Goal: Information Seeking & Learning: Learn about a topic

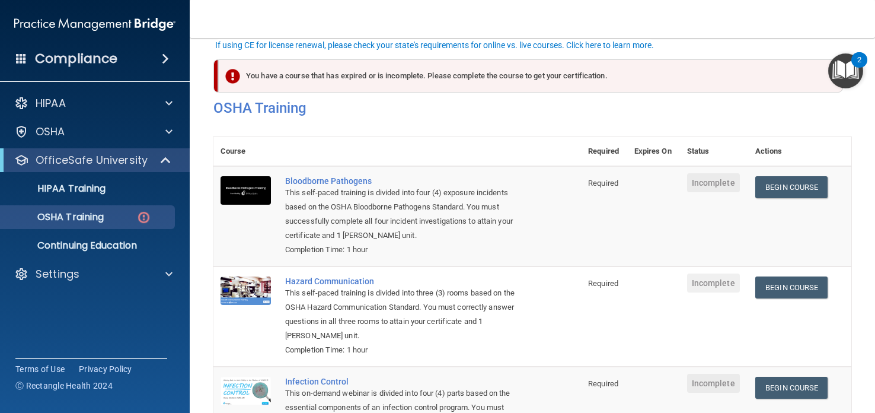
scroll to position [82, 0]
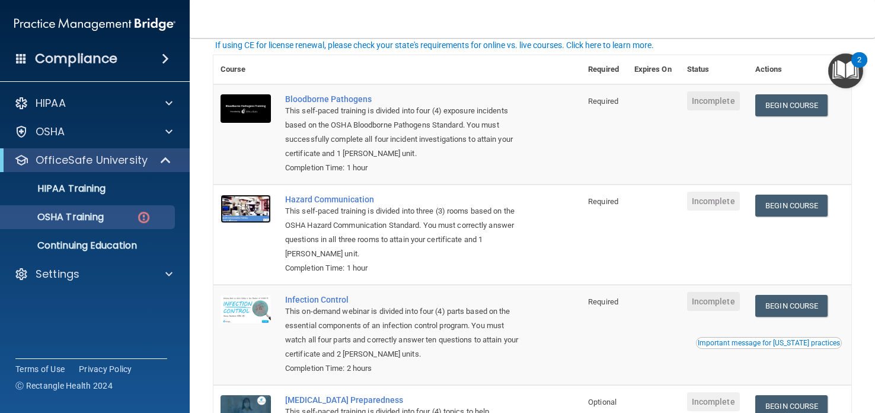
click at [241, 212] on img at bounding box center [246, 209] width 50 height 28
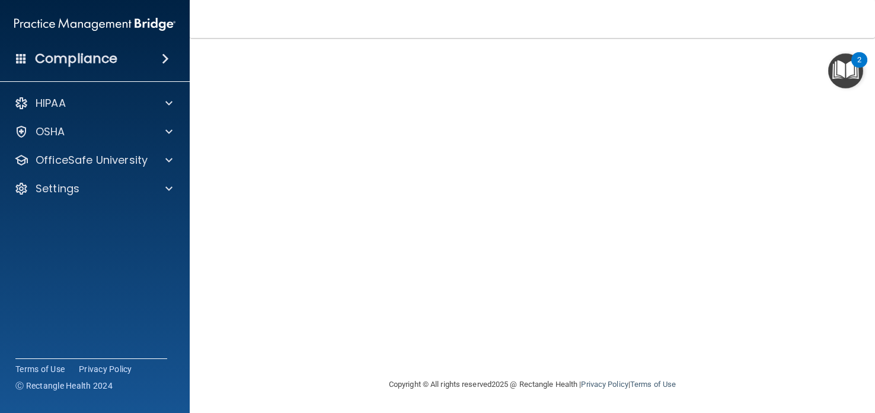
scroll to position [33, 0]
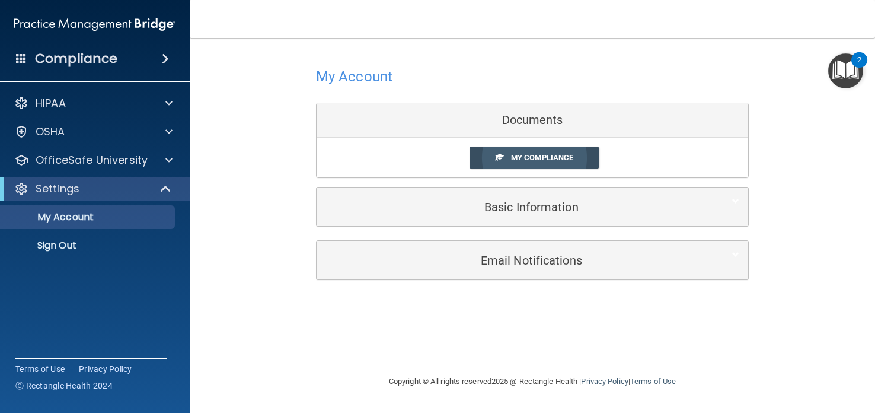
click at [512, 155] on span "My Compliance" at bounding box center [542, 157] width 62 height 9
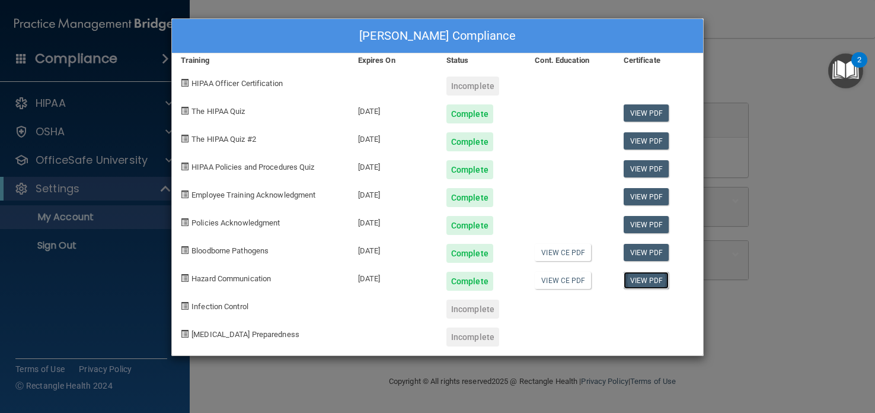
click at [637, 276] on link "View PDF" at bounding box center [647, 280] width 46 height 17
click at [549, 279] on link "View CE PDF" at bounding box center [563, 280] width 56 height 17
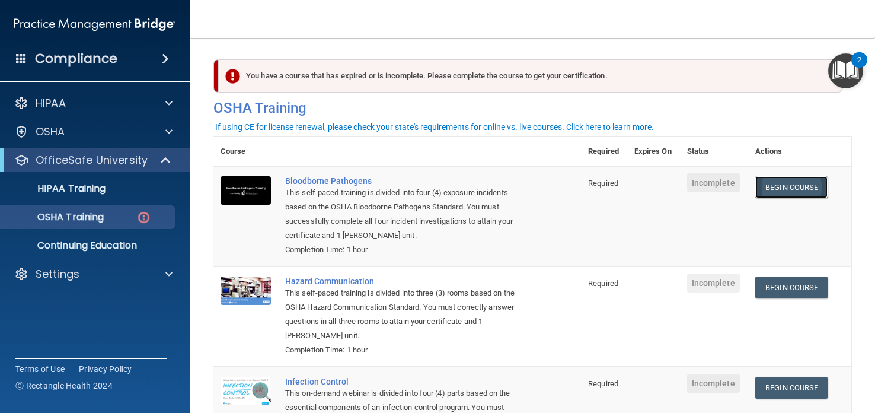
click at [792, 185] on link "Begin Course" at bounding box center [792, 187] width 72 height 22
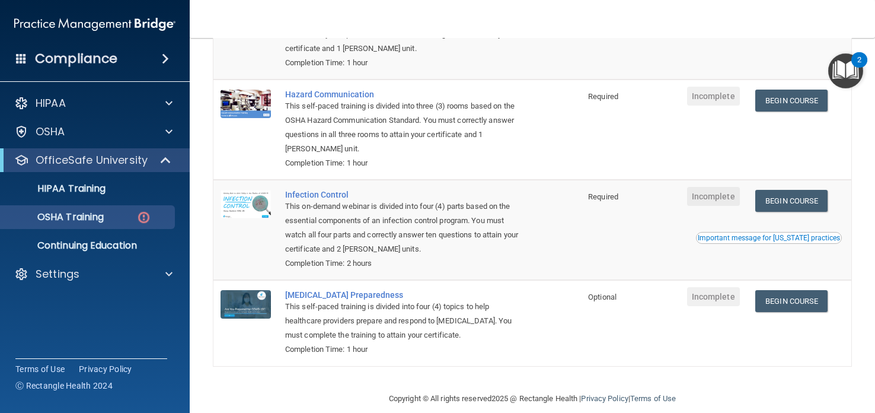
scroll to position [201, 0]
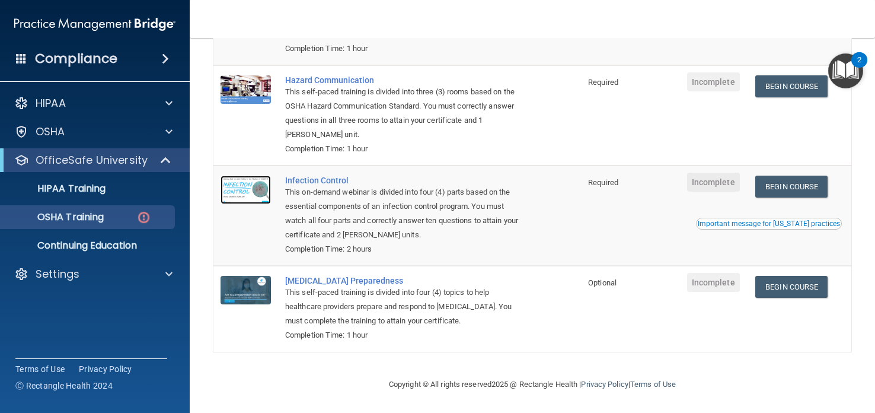
click at [255, 188] on img at bounding box center [246, 190] width 50 height 28
click at [738, 221] on div "Important message for California practices" at bounding box center [769, 223] width 142 height 7
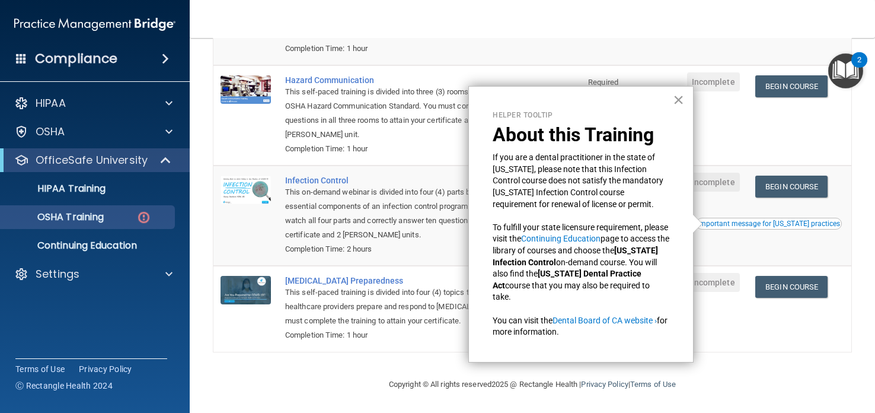
click at [677, 97] on button "×" at bounding box center [678, 99] width 11 height 19
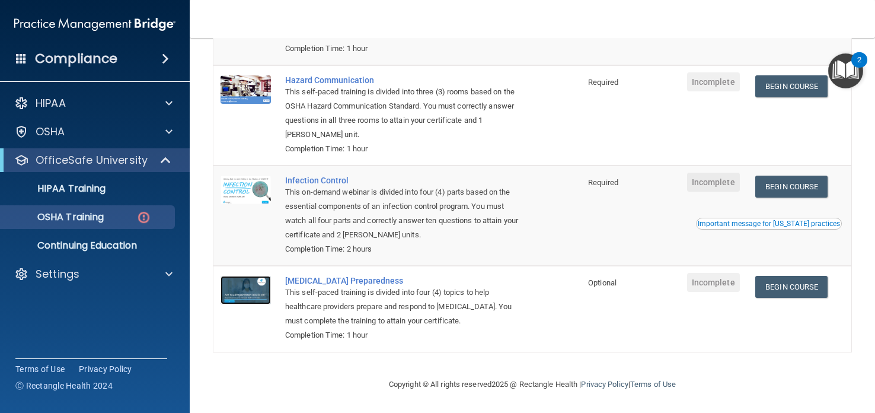
click at [247, 291] on img at bounding box center [246, 290] width 50 height 28
click at [256, 195] on img at bounding box center [246, 190] width 50 height 28
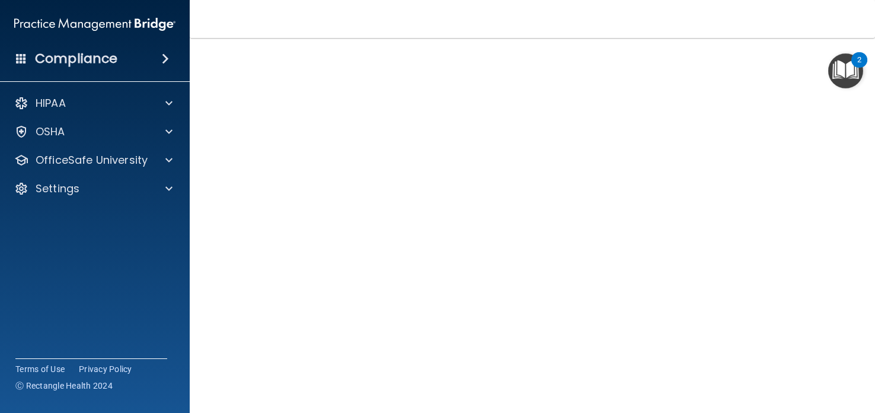
scroll to position [49, 0]
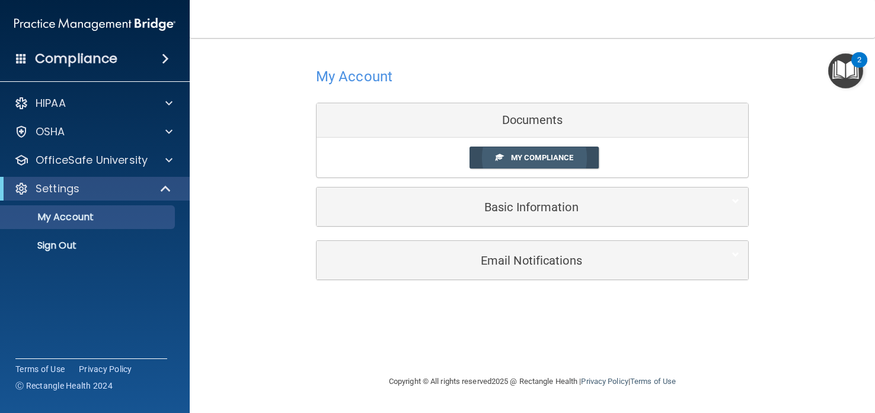
click at [517, 155] on span "My Compliance" at bounding box center [542, 157] width 62 height 9
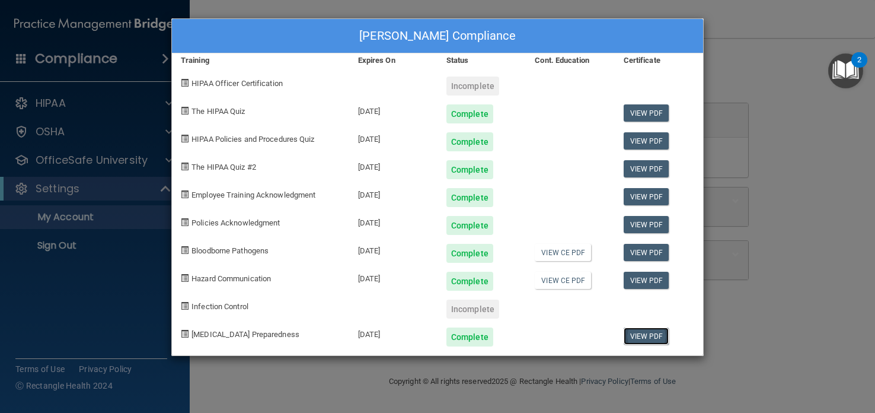
click at [652, 333] on link "View PDF" at bounding box center [647, 335] width 46 height 17
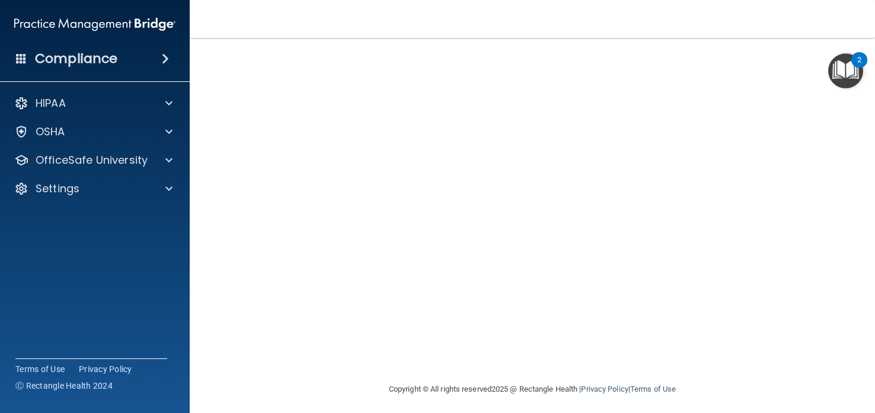
scroll to position [95, 0]
